Goal: Information Seeking & Learning: Learn about a topic

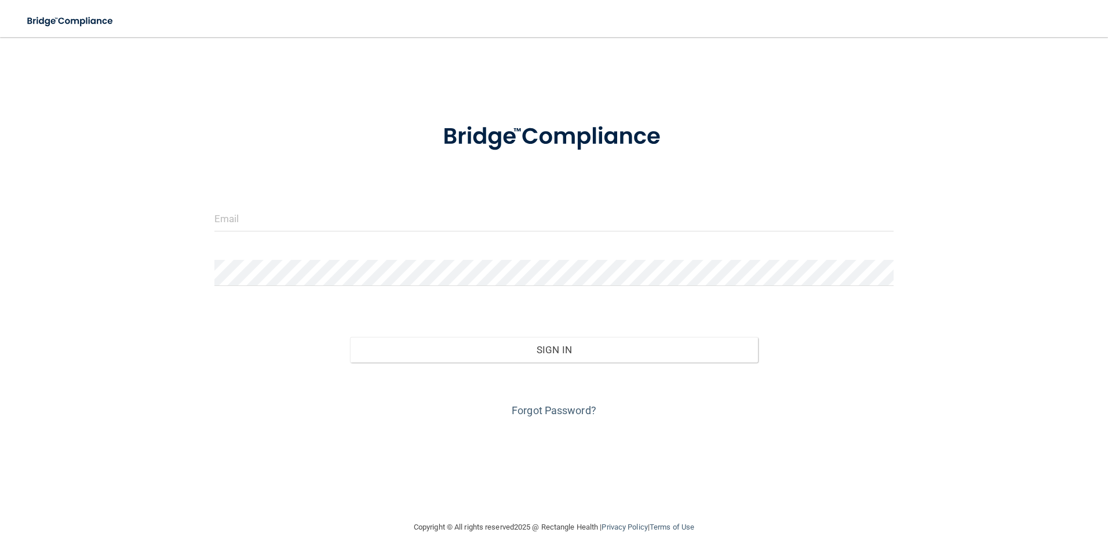
drag, startPoint x: 314, startPoint y: 205, endPoint x: 313, endPoint y: 216, distance: 11.1
click at [315, 206] on form "Invalid email/password. You don't have permission to access that page. Sign In …" at bounding box center [554, 263] width 680 height 313
click at [287, 223] on input "email" at bounding box center [554, 218] width 680 height 26
click at [282, 216] on input "email" at bounding box center [554, 218] width 680 height 26
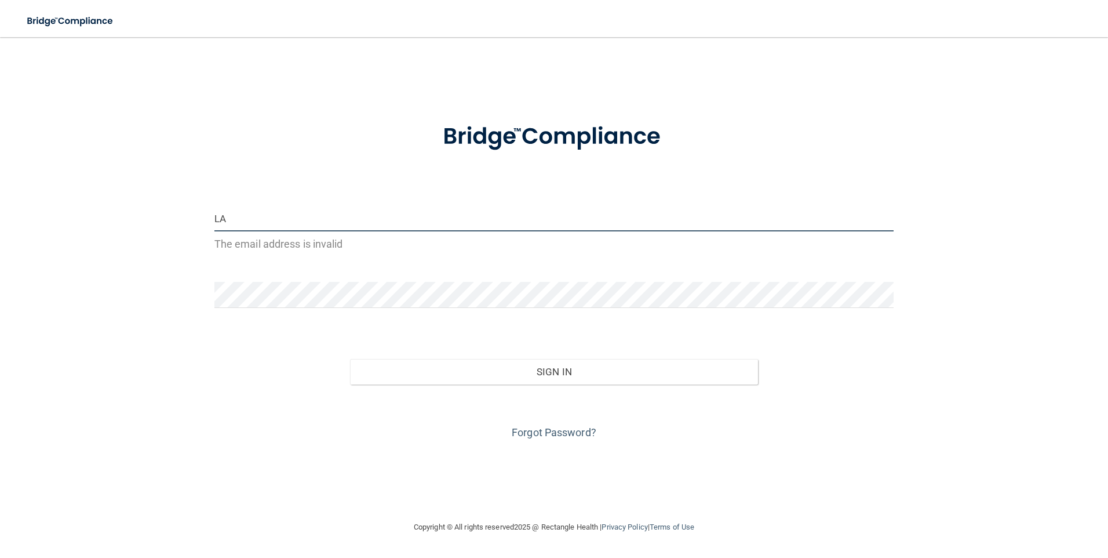
type input "[PERSON_NAME][EMAIL_ADDRESS][DOMAIN_NAME]"
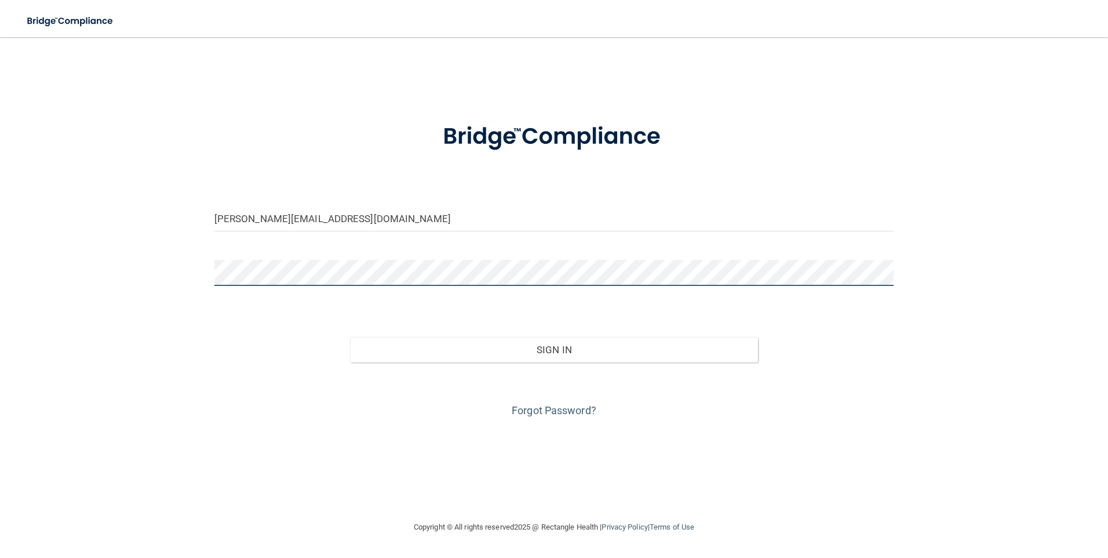
click at [207, 284] on div at bounding box center [554, 277] width 697 height 35
click at [350, 337] on button "Sign In" at bounding box center [554, 350] width 408 height 26
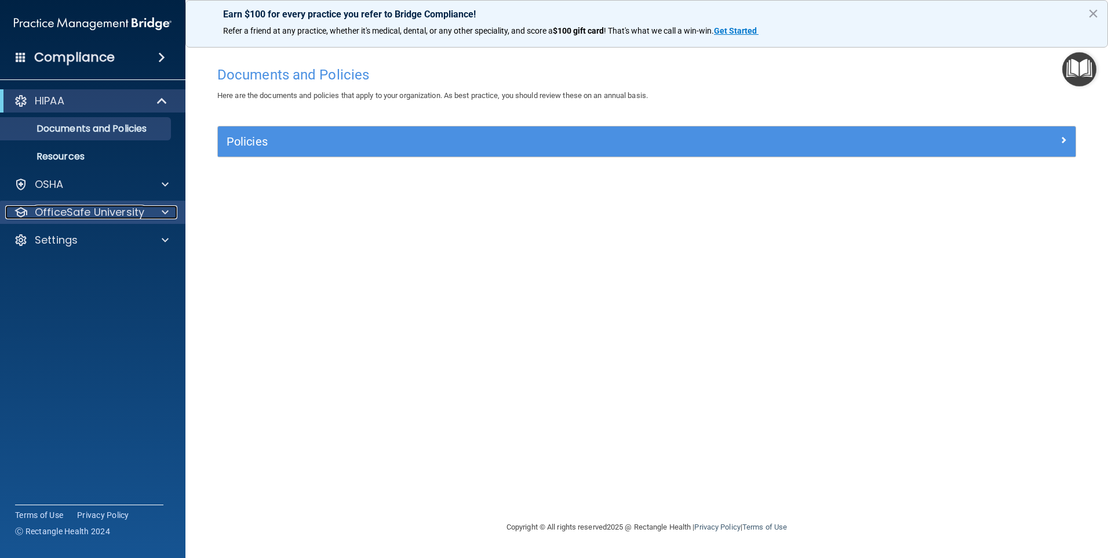
click at [89, 217] on p "OfficeSafe University" at bounding box center [90, 212] width 110 height 14
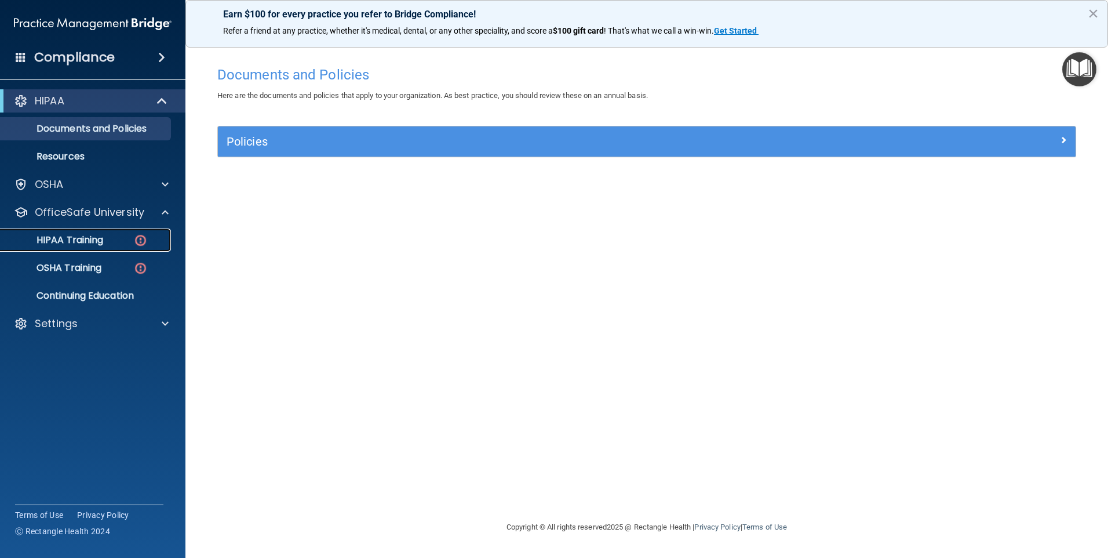
click at [107, 242] on div "HIPAA Training" at bounding box center [87, 240] width 158 height 12
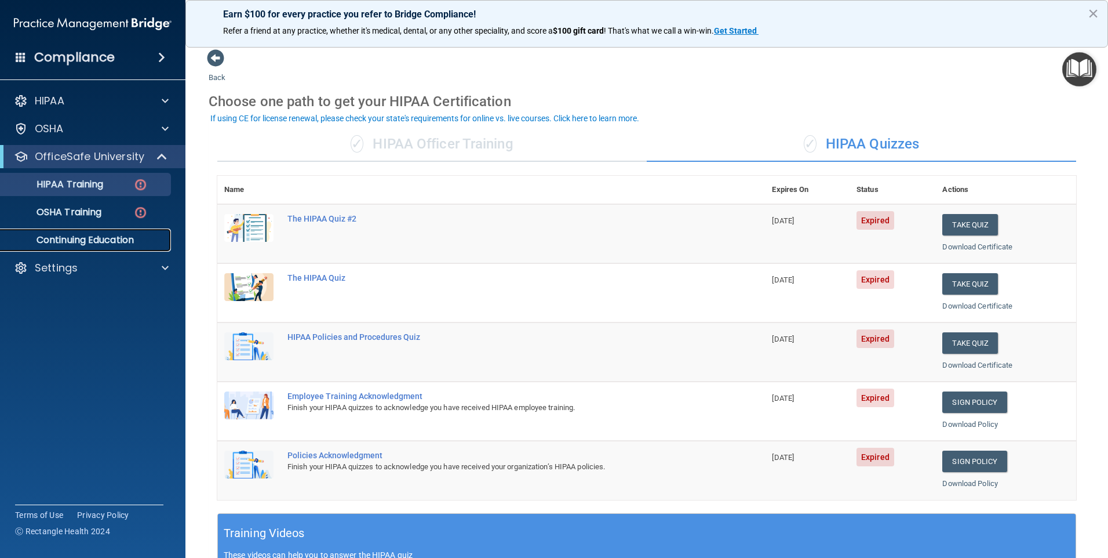
click at [103, 238] on p "Continuing Education" at bounding box center [87, 240] width 158 height 12
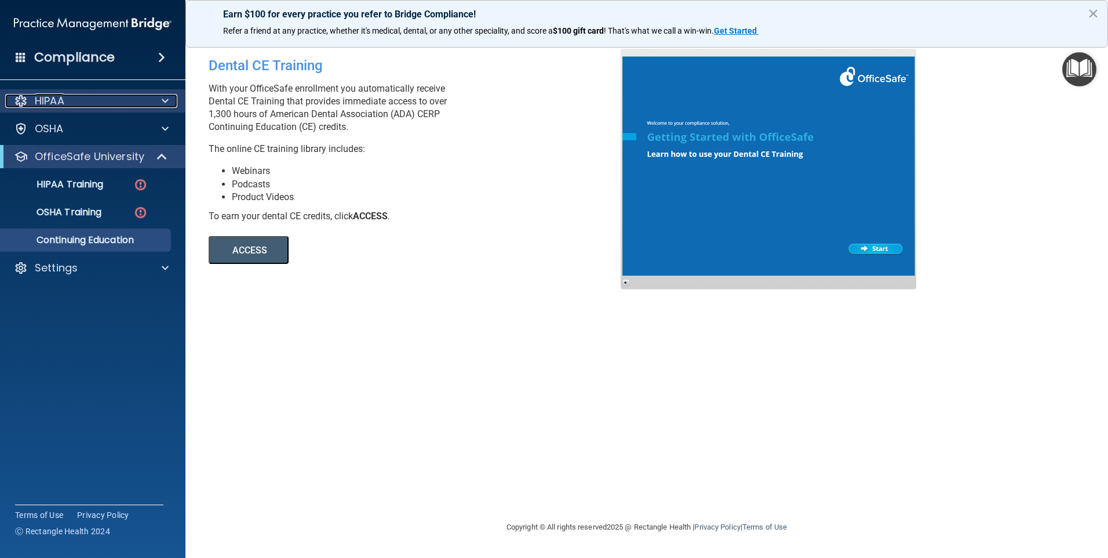
click at [67, 103] on div "HIPAA" at bounding box center [77, 101] width 144 height 14
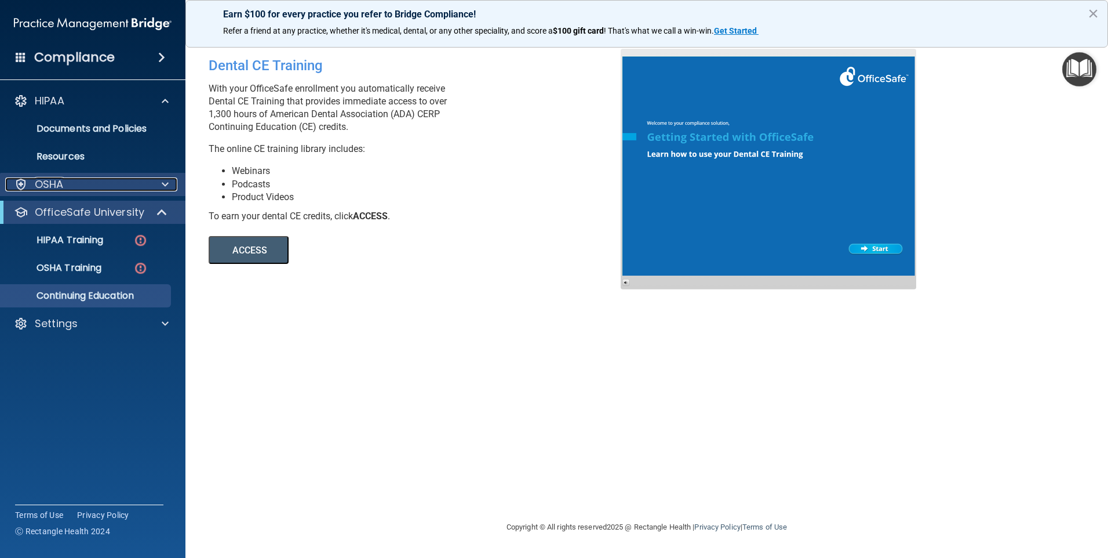
click at [61, 181] on p "OSHA" at bounding box center [49, 184] width 29 height 14
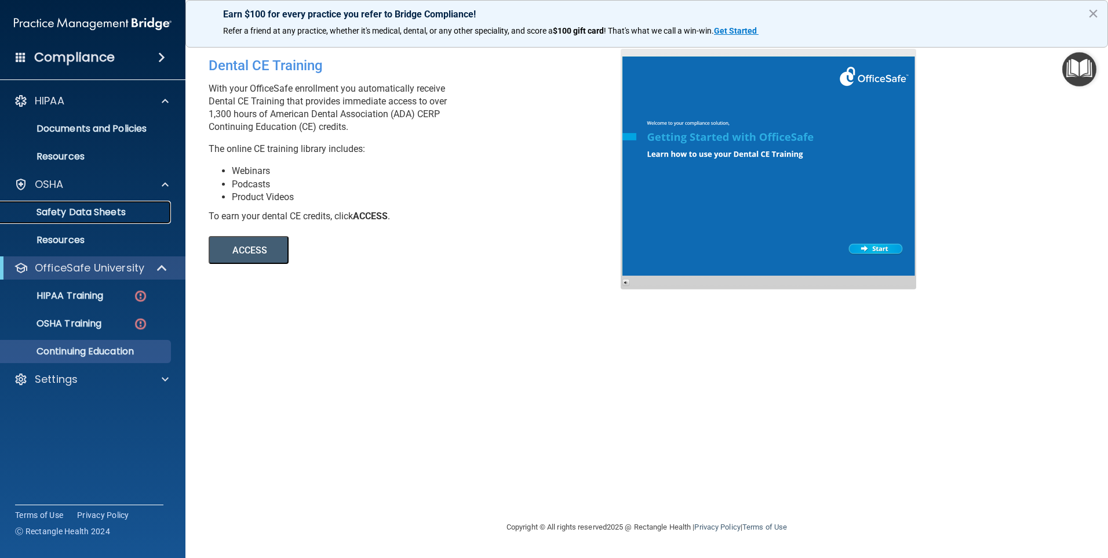
click at [78, 216] on p "Safety Data Sheets" at bounding box center [87, 212] width 158 height 12
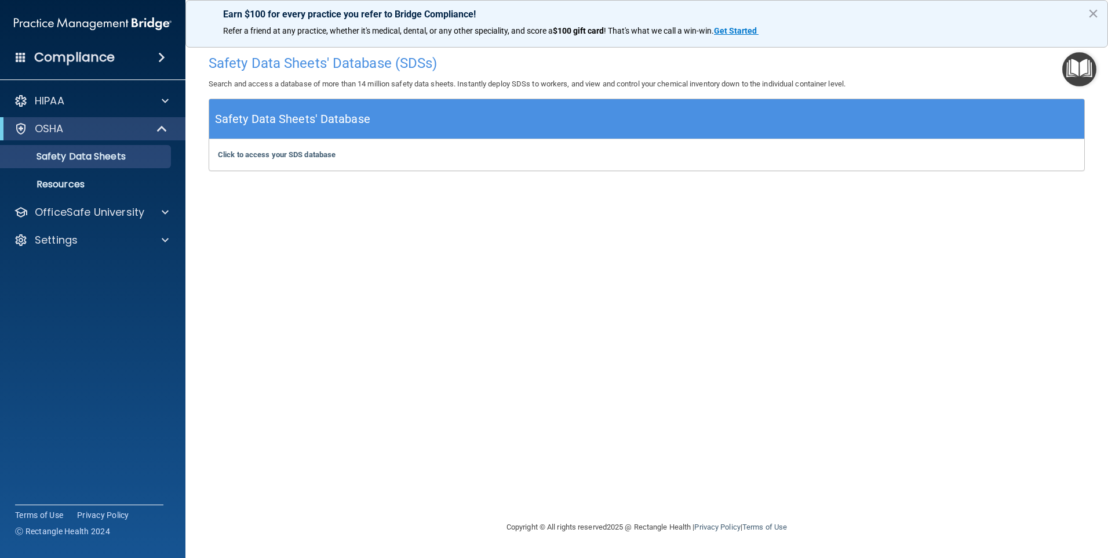
click at [361, 123] on h5 "Safety Data Sheets' Database" at bounding box center [292, 119] width 155 height 20
click at [255, 130] on div "Safety Data Sheets' Database" at bounding box center [646, 119] width 875 height 40
click at [165, 213] on span at bounding box center [165, 212] width 7 height 14
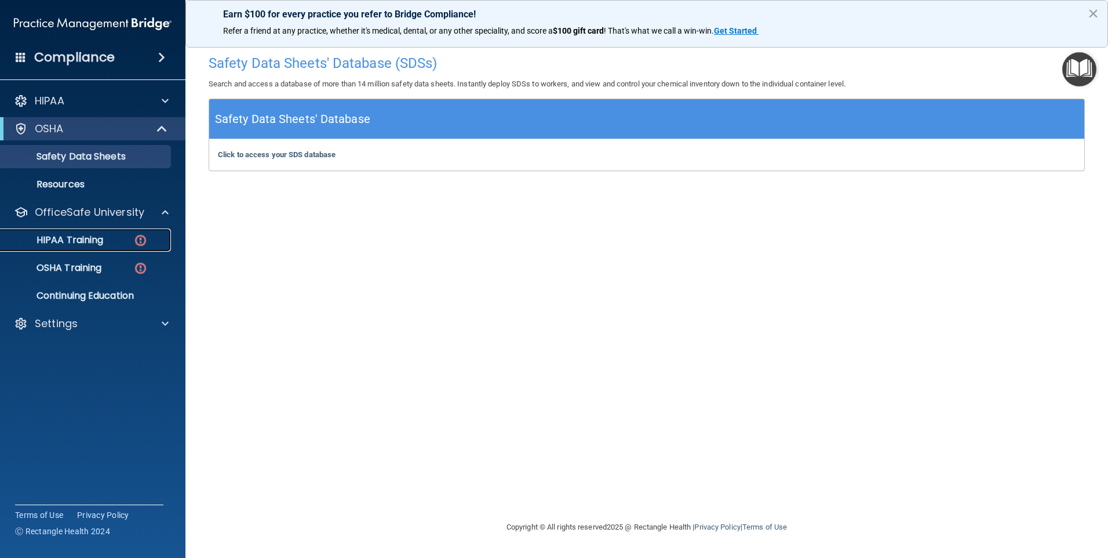
click at [143, 242] on img at bounding box center [140, 240] width 14 height 14
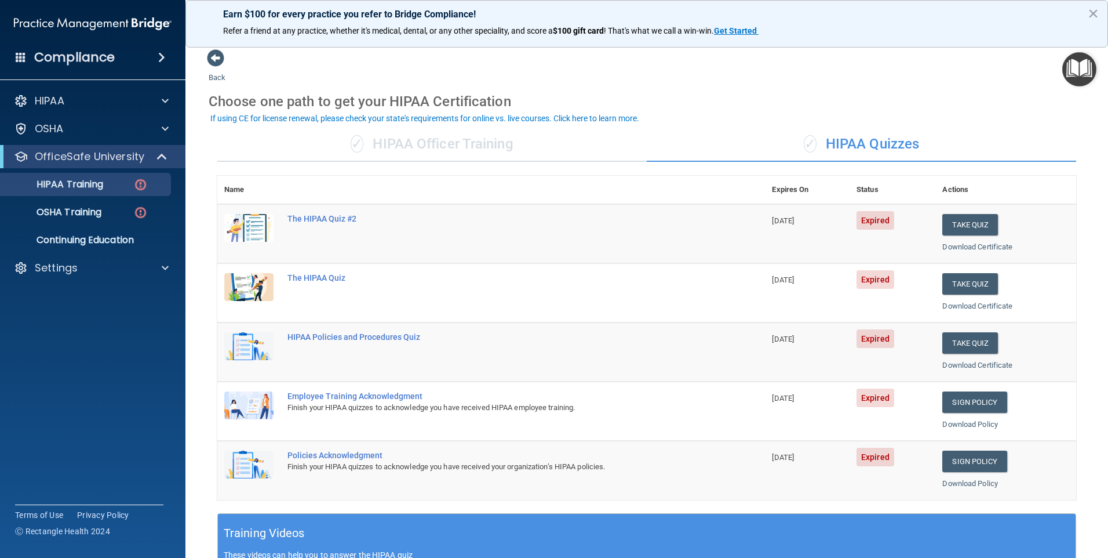
click at [1071, 69] on img "Open Resource Center" at bounding box center [1079, 69] width 34 height 34
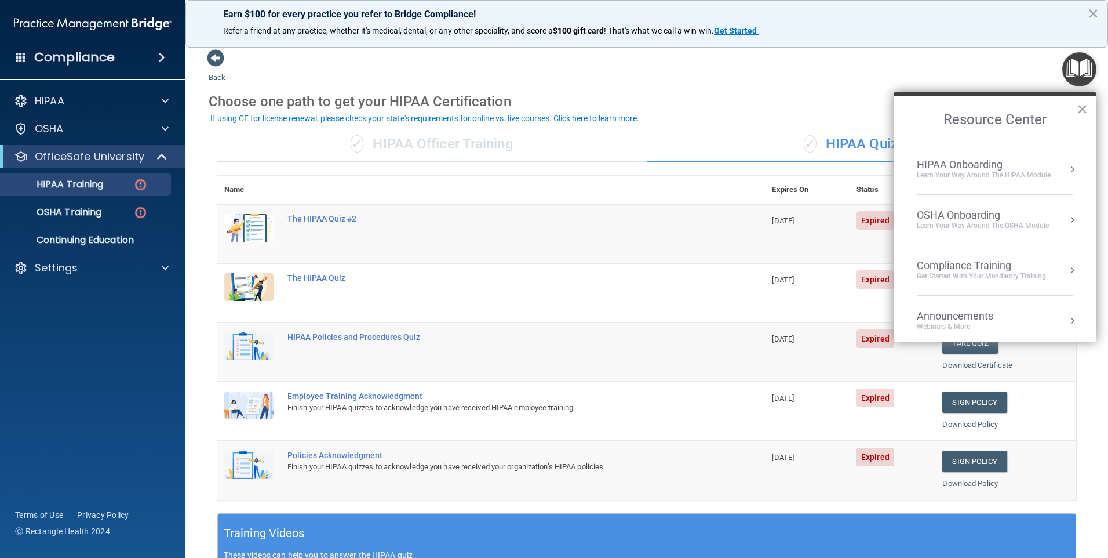
click at [359, 225] on td "The HIPAA Quiz #2" at bounding box center [523, 233] width 485 height 59
click at [783, 118] on div "✓ HIPAA Officer Training ✓ HIPAA Quizzes Name Expires On Status Actions The HIP…" at bounding box center [647, 472] width 876 height 708
click at [1084, 110] on button "×" at bounding box center [1082, 109] width 11 height 19
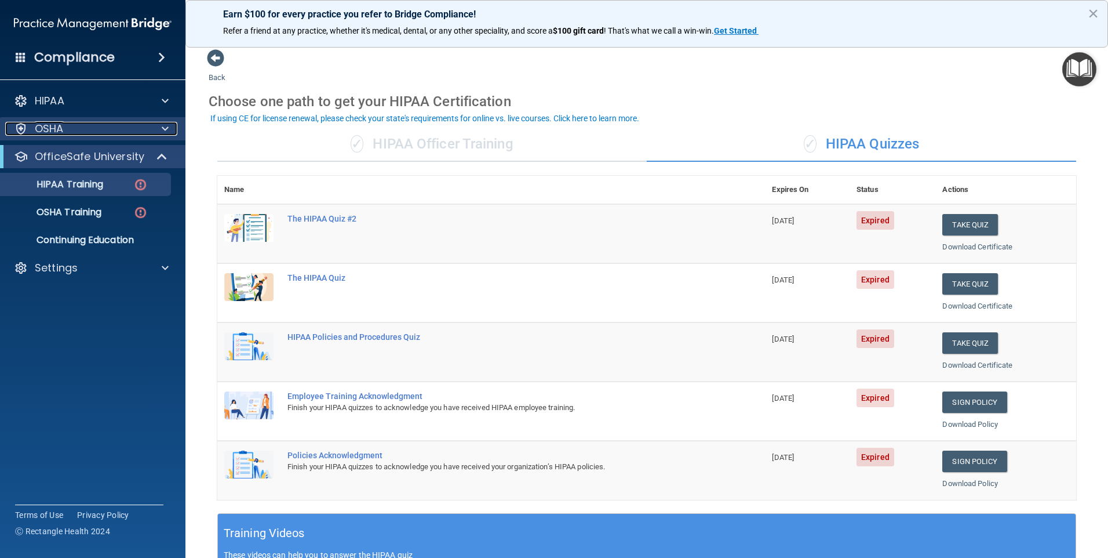
click at [65, 130] on div "OSHA" at bounding box center [77, 129] width 144 height 14
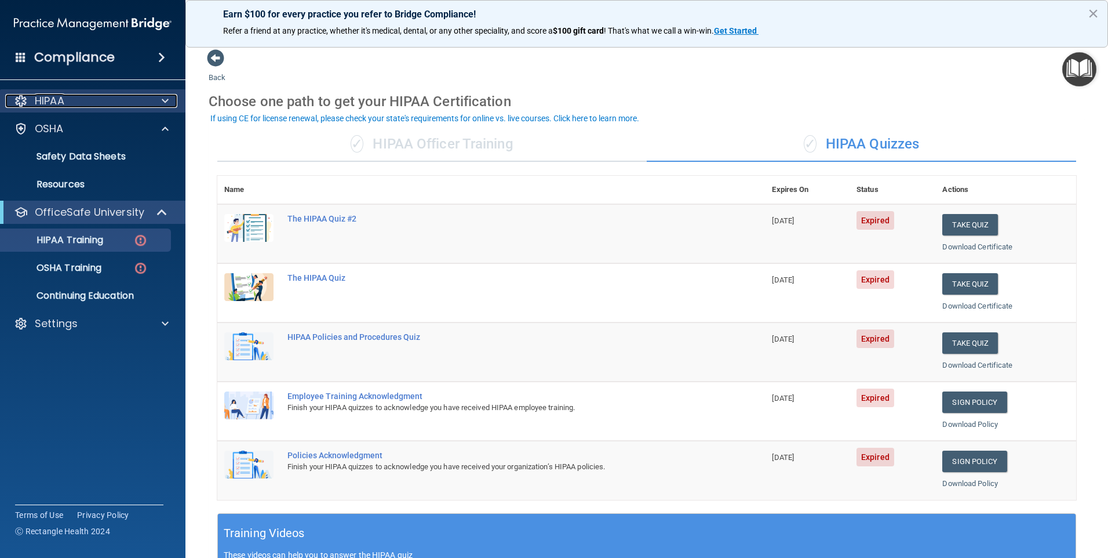
click at [63, 97] on p "HIPAA" at bounding box center [50, 101] width 30 height 14
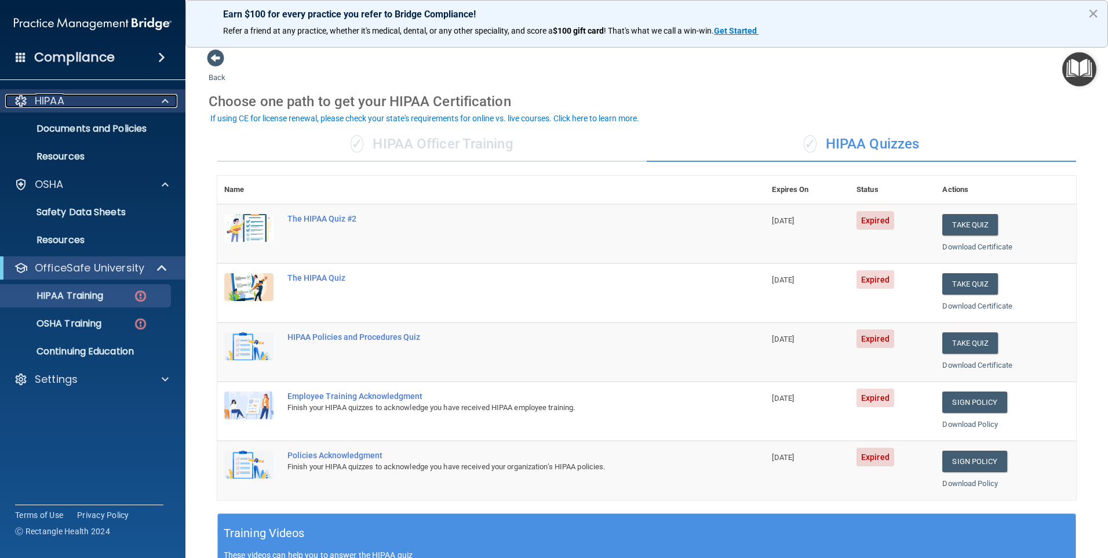
click at [48, 99] on p "HIPAA" at bounding box center [50, 101] width 30 height 14
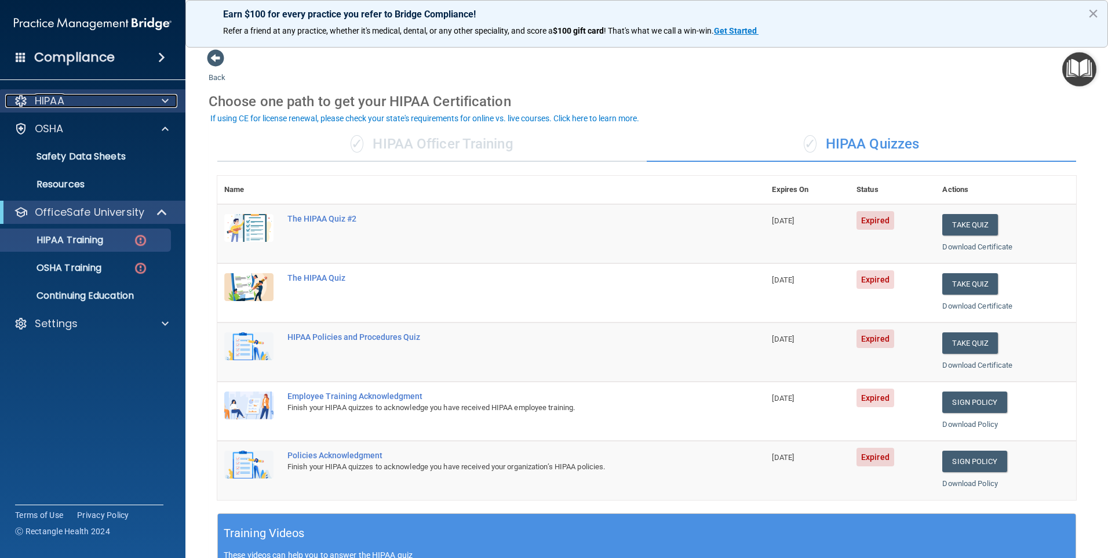
click at [54, 103] on p "HIPAA" at bounding box center [50, 101] width 30 height 14
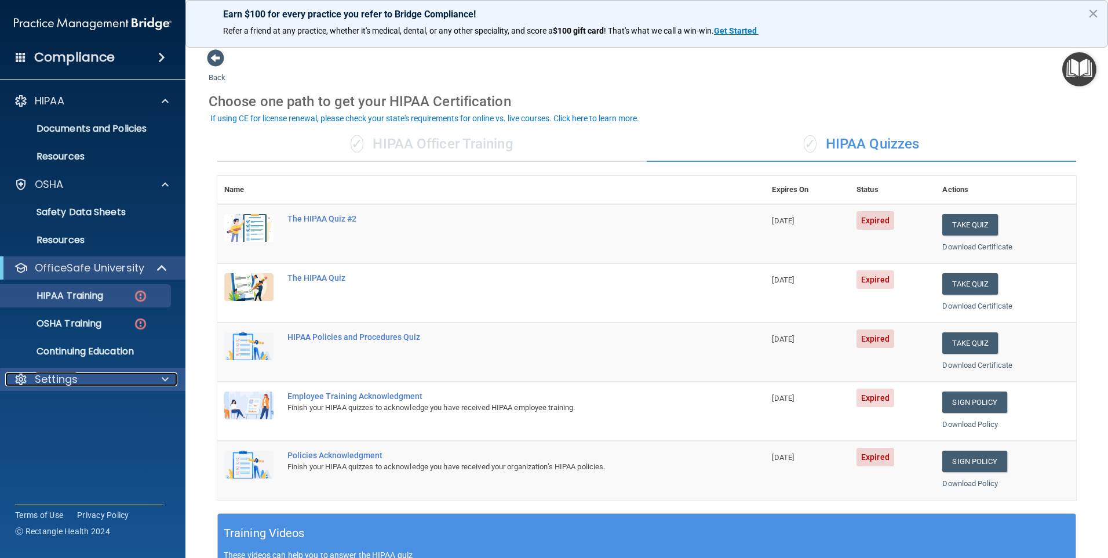
click at [61, 379] on p "Settings" at bounding box center [56, 379] width 43 height 14
click at [153, 300] on div "HIPAA Training" at bounding box center [87, 296] width 158 height 12
click at [148, 294] on div "HIPAA Training" at bounding box center [87, 296] width 158 height 12
click at [154, 297] on div "HIPAA Training" at bounding box center [87, 296] width 158 height 12
click at [144, 296] on img at bounding box center [140, 296] width 14 height 14
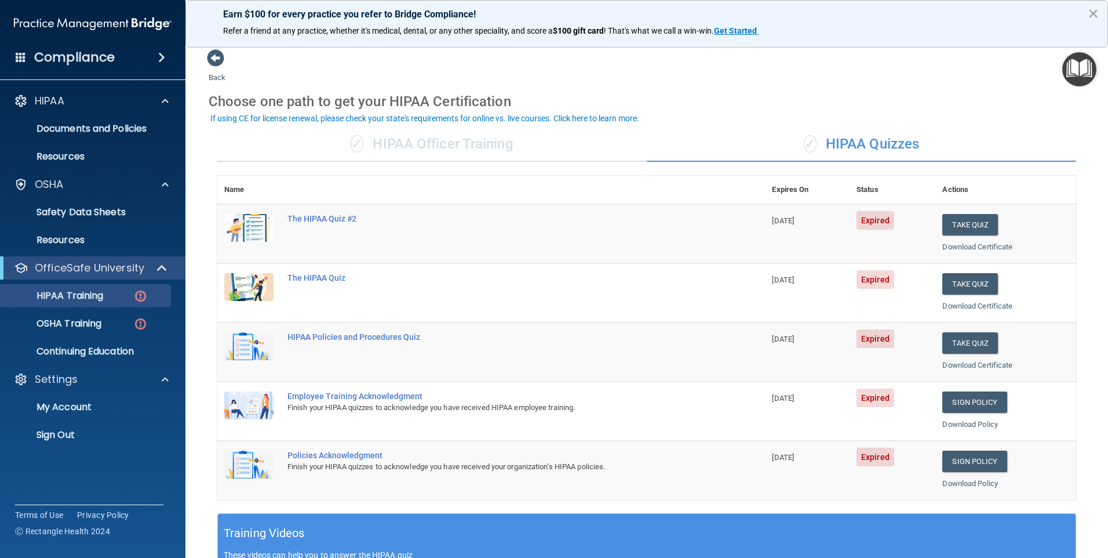
click at [257, 230] on img at bounding box center [248, 228] width 49 height 28
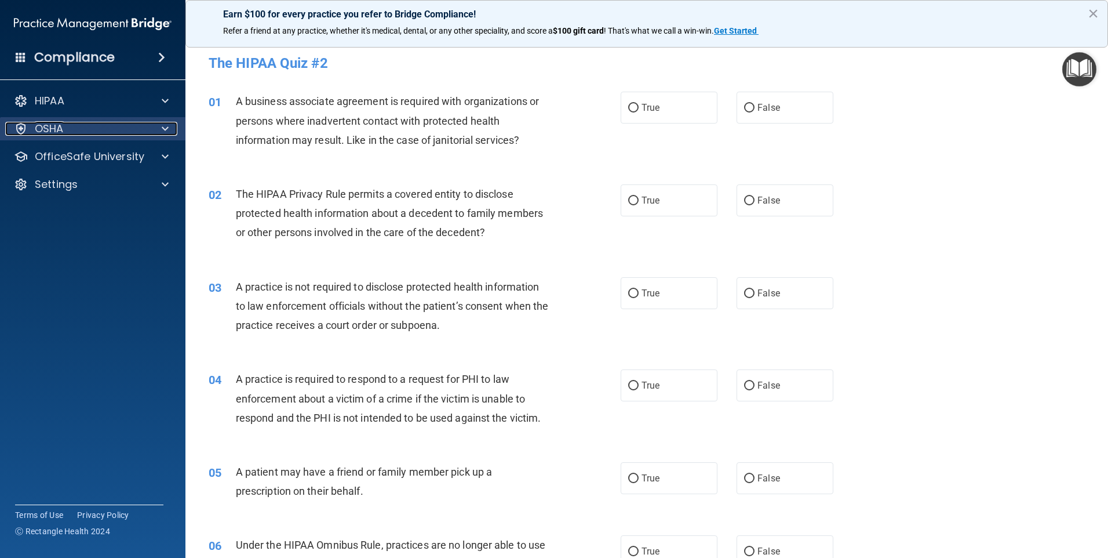
click at [38, 124] on p "OSHA" at bounding box center [49, 129] width 29 height 14
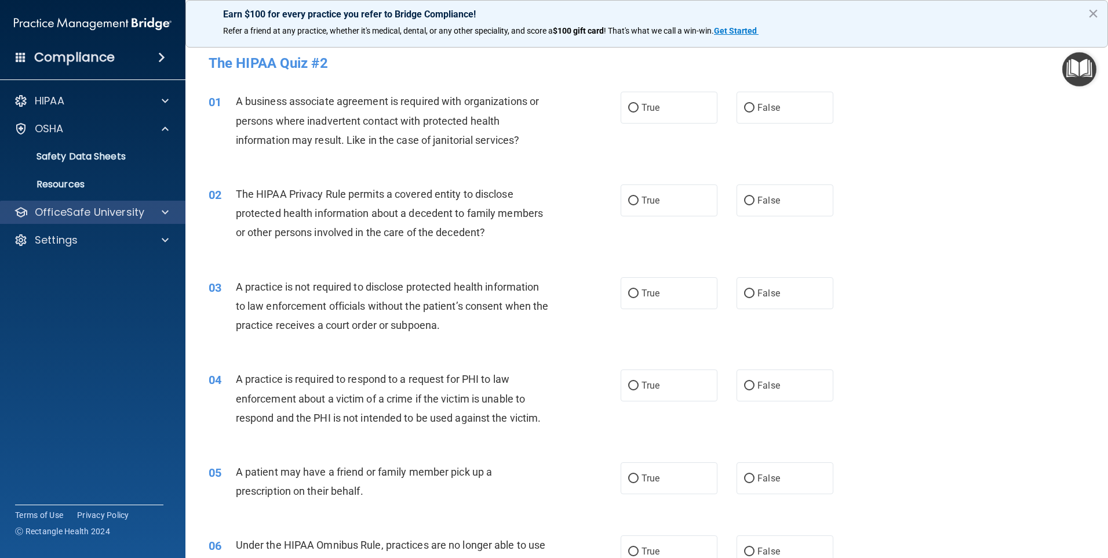
click at [65, 219] on div "OfficeSafe University" at bounding box center [93, 212] width 186 height 23
click at [131, 220] on div "OfficeSafe University" at bounding box center [93, 212] width 186 height 23
click at [159, 217] on div at bounding box center [163, 212] width 29 height 14
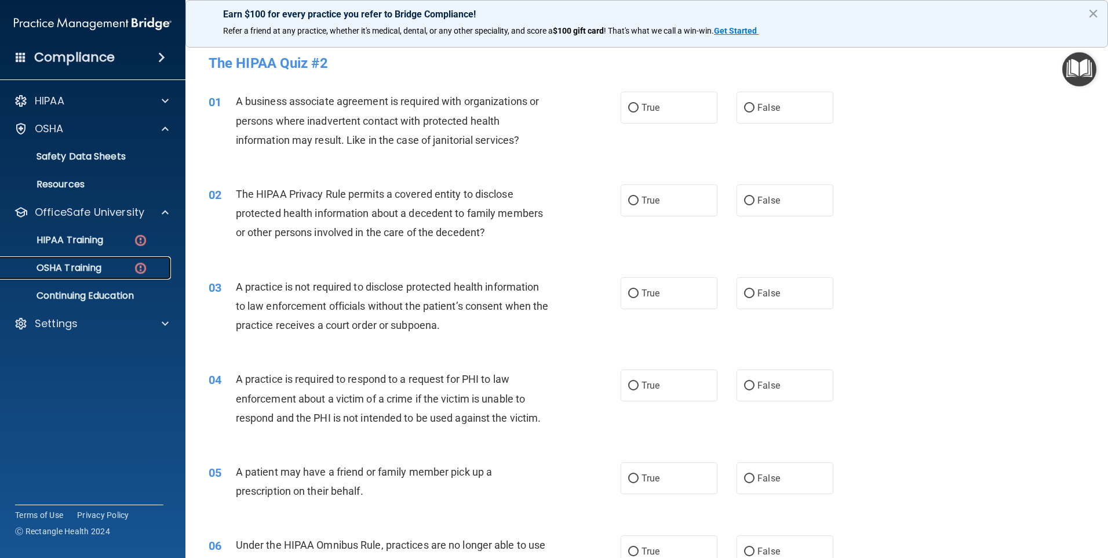
click at [89, 265] on p "OSHA Training" at bounding box center [55, 268] width 94 height 12
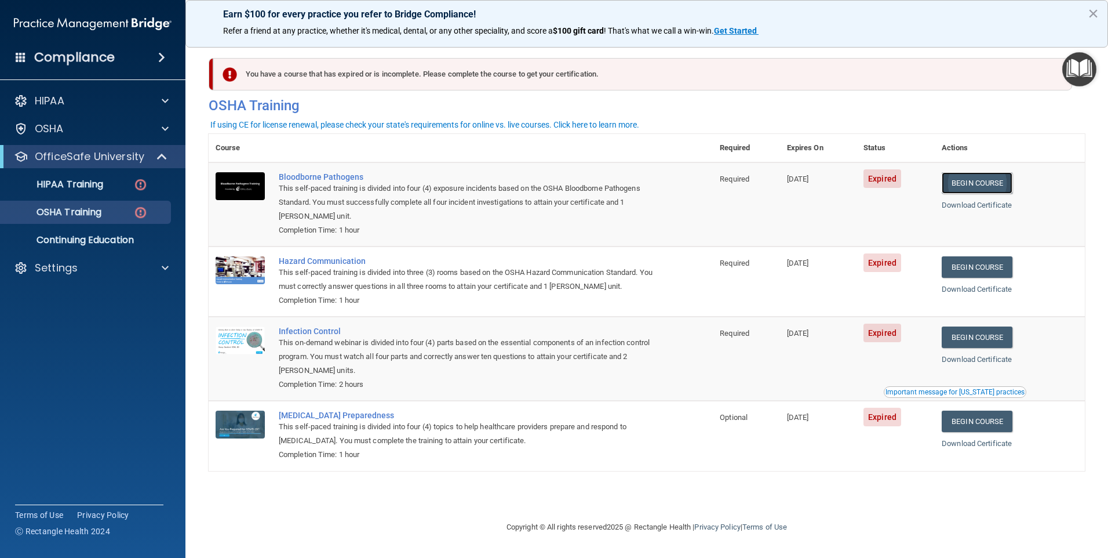
click at [974, 183] on link "Begin Course" at bounding box center [977, 182] width 71 height 21
